Goal: Transaction & Acquisition: Purchase product/service

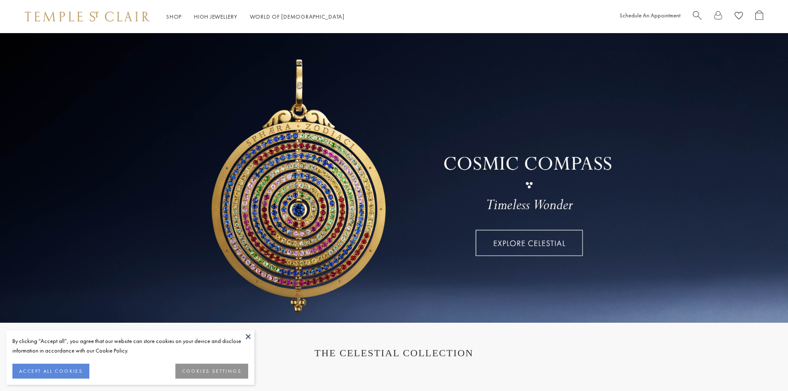
click at [249, 337] on button at bounding box center [248, 336] width 12 height 12
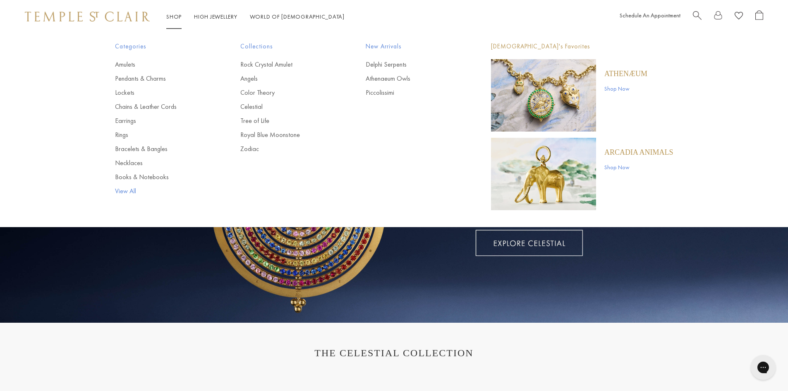
click at [127, 189] on link "View All" at bounding box center [161, 191] width 92 height 9
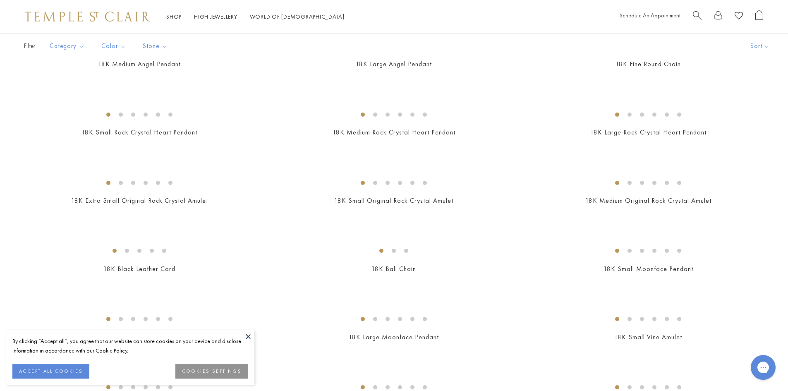
scroll to position [248, 0]
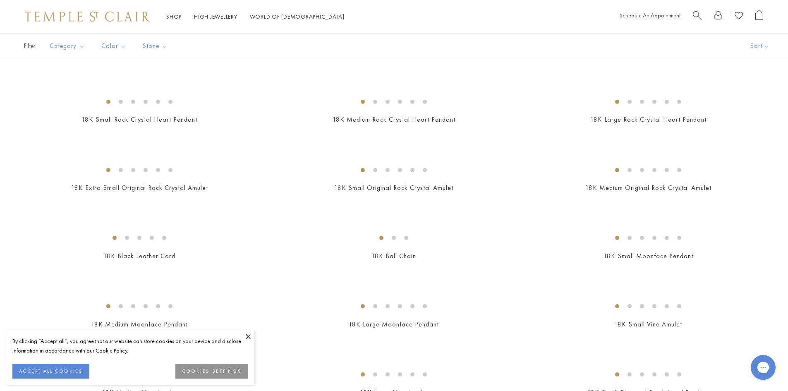
click at [250, 335] on button at bounding box center [248, 336] width 12 height 12
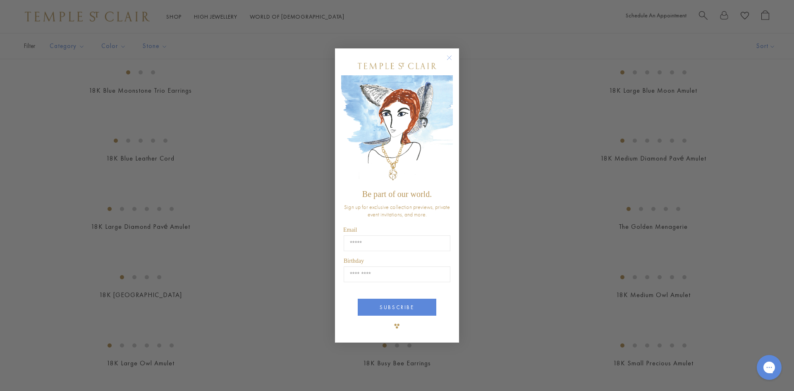
scroll to position [1241, 0]
click at [451, 58] on circle "Close dialog" at bounding box center [450, 58] width 10 height 10
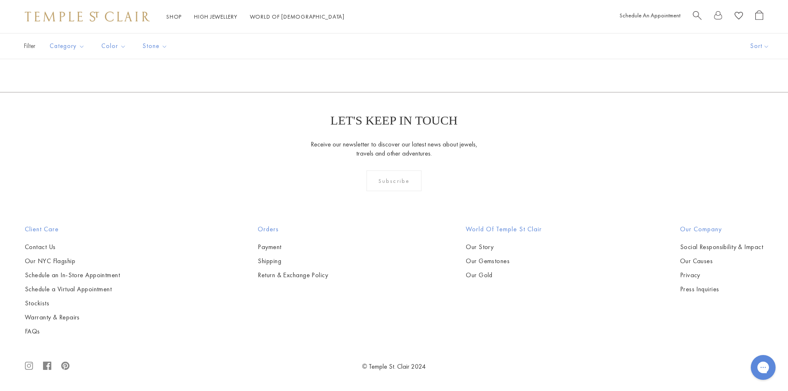
scroll to position [7607, 0]
click at [696, 12] on span "Search" at bounding box center [697, 14] width 9 height 9
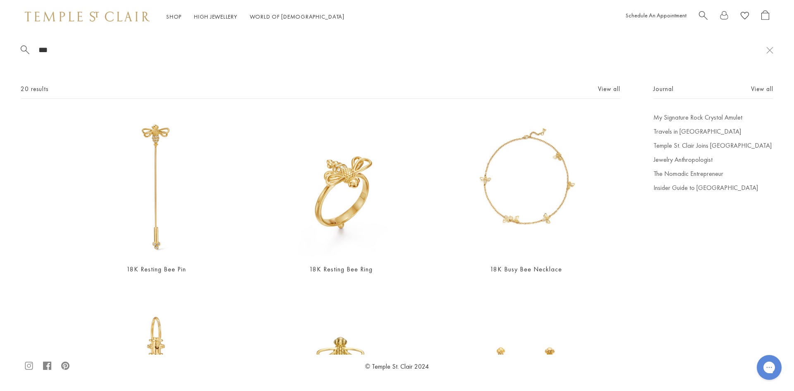
scroll to position [124, 0]
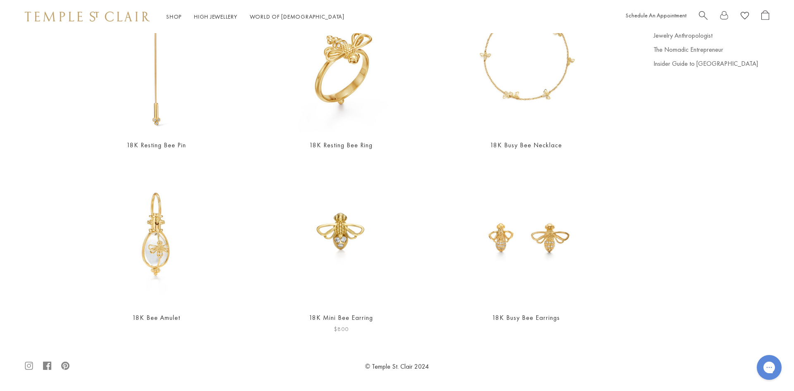
type input "***"
click at [372, 252] on img at bounding box center [341, 233] width 144 height 144
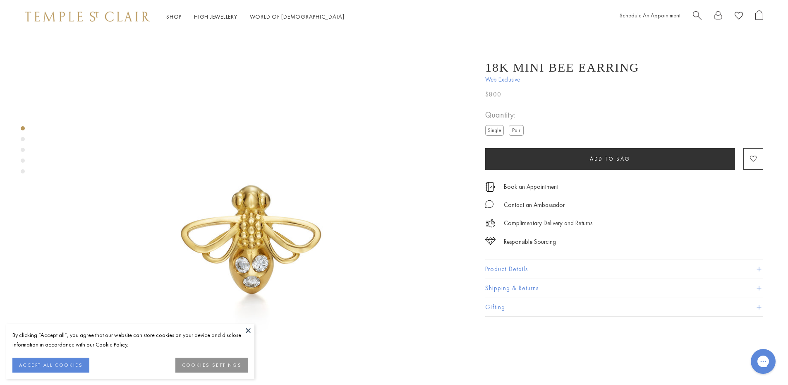
click at [22, 139] on div "Product gallery navigation" at bounding box center [23, 139] width 4 height 4
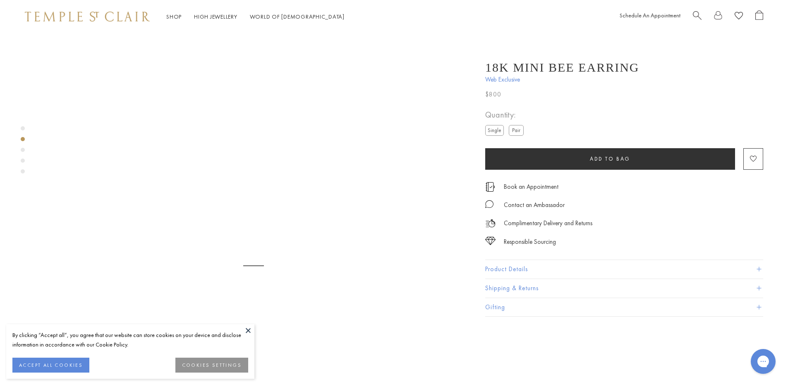
scroll to position [424, 0]
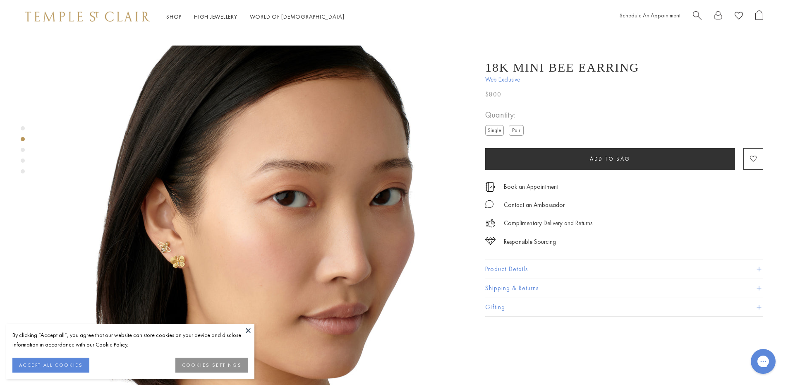
click at [22, 149] on div "Product gallery navigation" at bounding box center [23, 150] width 4 height 4
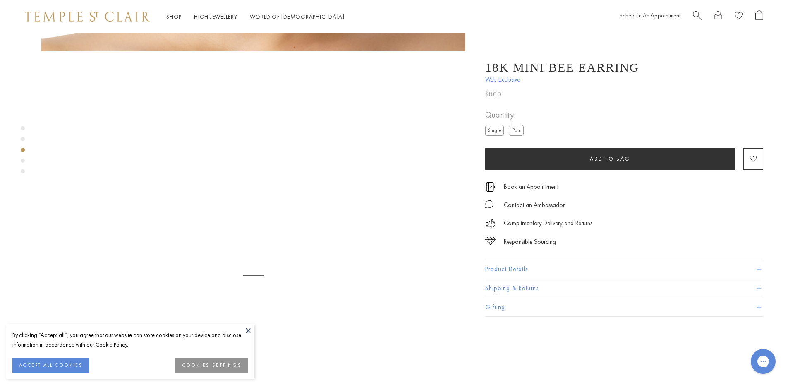
scroll to position [848, 0]
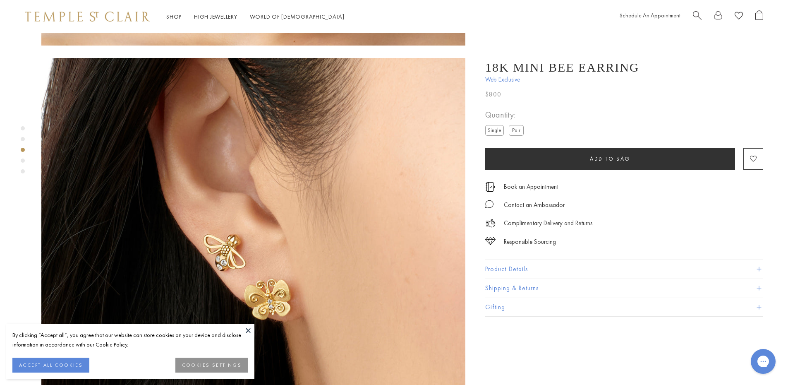
click at [23, 161] on div "Product gallery navigation" at bounding box center [23, 160] width 4 height 4
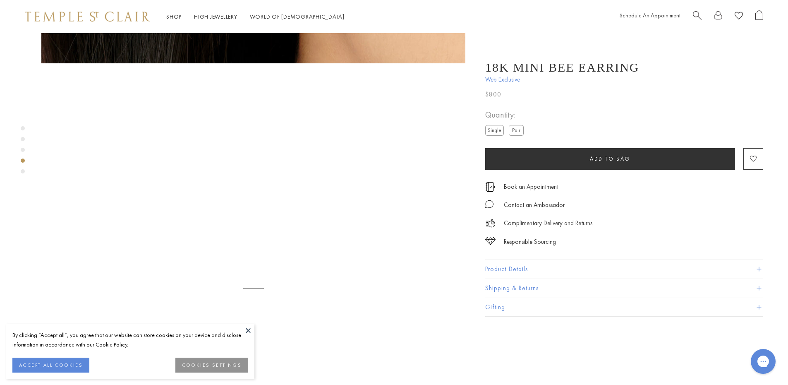
scroll to position [1272, 0]
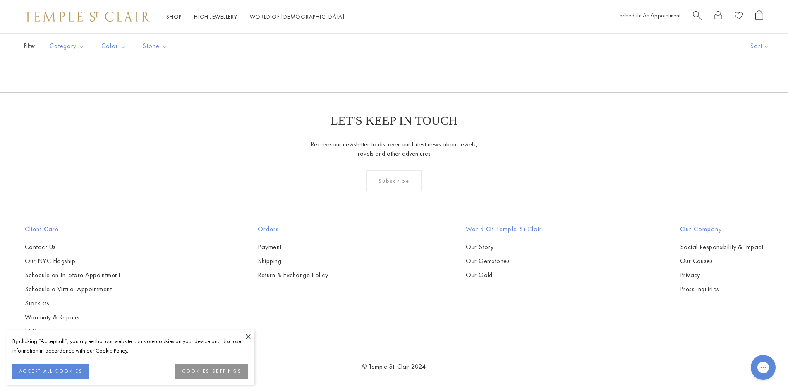
click at [697, 18] on span "Search" at bounding box center [697, 14] width 9 height 9
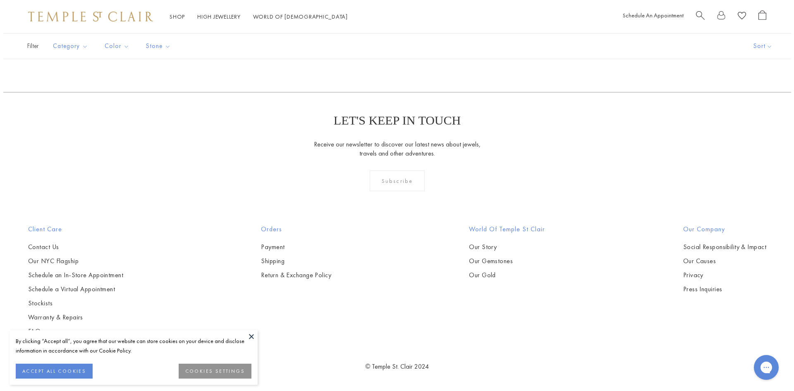
scroll to position [7127, 0]
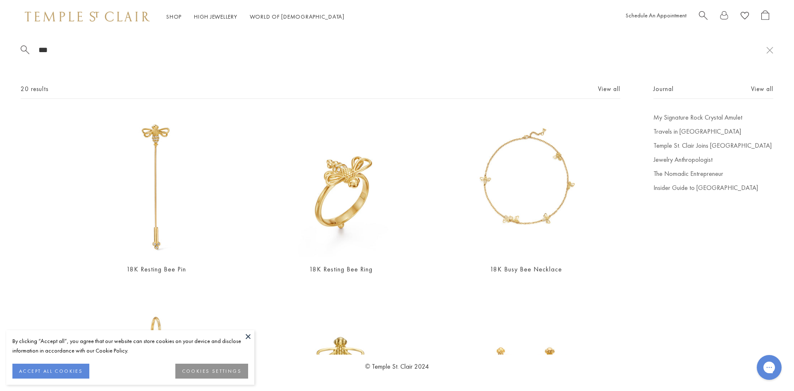
type input "***"
click at [252, 340] on button at bounding box center [248, 336] width 12 height 12
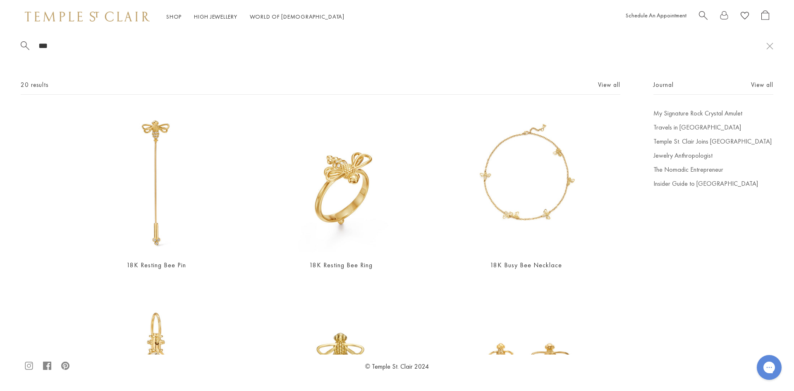
scroll to position [0, 0]
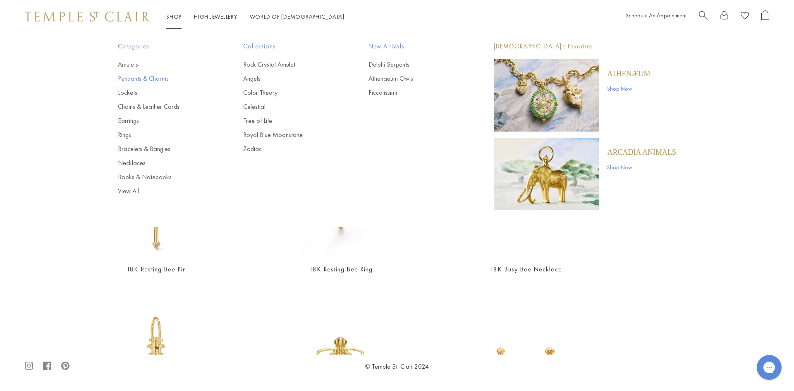
click at [154, 78] on link "Pendants & Charms" at bounding box center [164, 78] width 92 height 9
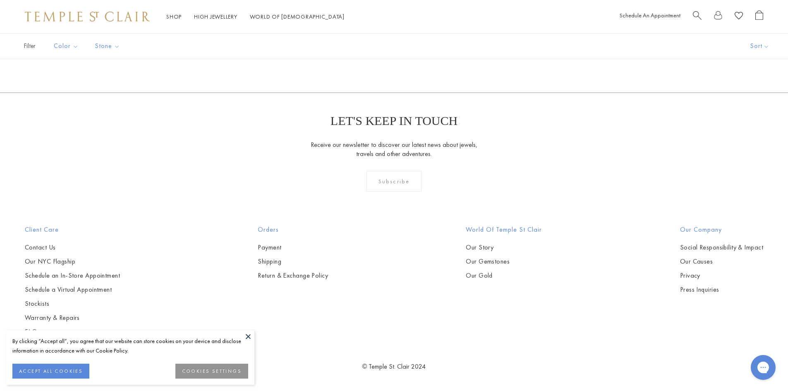
scroll to position [1945, 0]
click at [248, 334] on button at bounding box center [248, 336] width 12 height 12
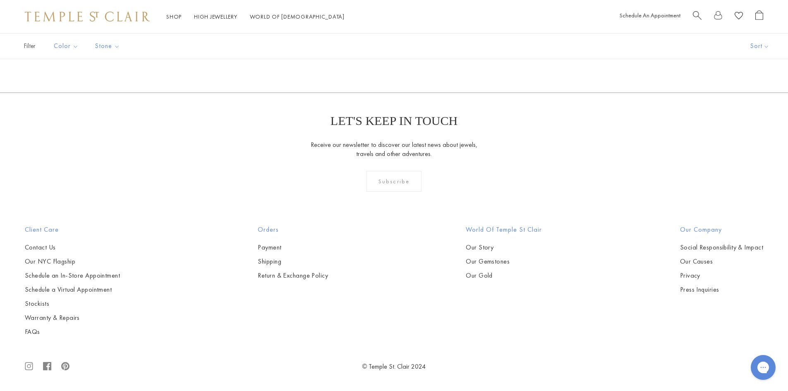
scroll to position [5751, 0]
click at [377, 59] on link "2" at bounding box center [380, 47] width 27 height 23
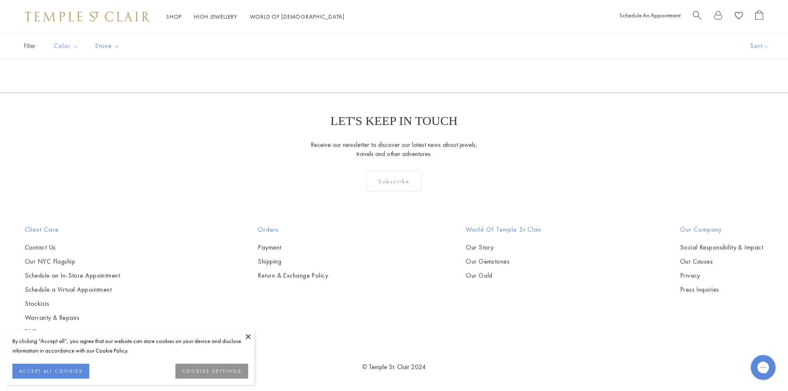
scroll to position [4510, 0]
click at [421, 59] on link "3" at bounding box center [420, 47] width 27 height 23
